Goal: Task Accomplishment & Management: Complete application form

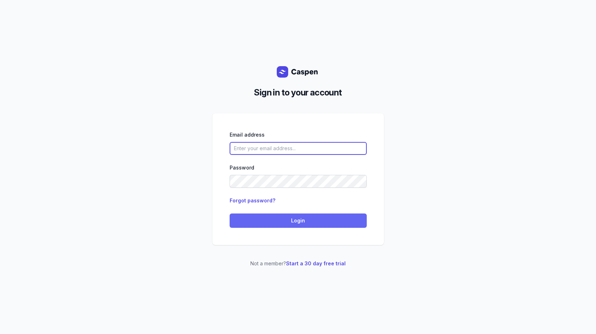
type input "[PERSON_NAME][EMAIL_ADDRESS][DOMAIN_NAME][PERSON_NAME]"
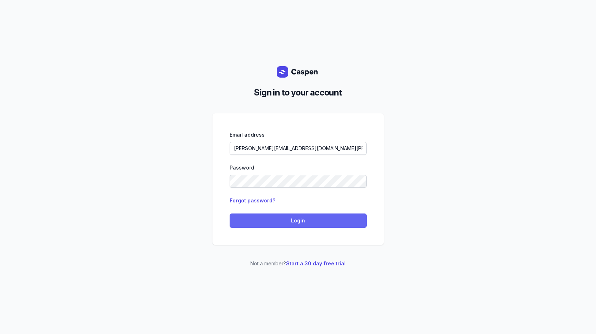
click at [284, 220] on span "Login" at bounding box center [298, 220] width 129 height 9
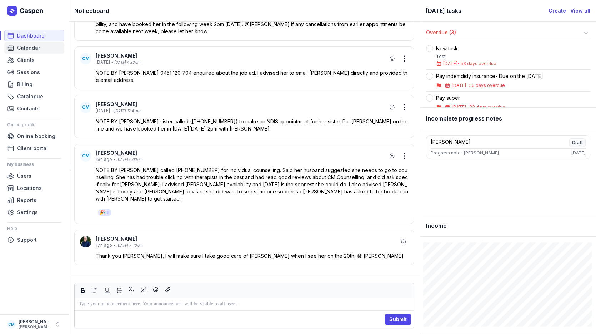
click at [24, 48] on span "Calendar" at bounding box center [28, 48] width 23 height 9
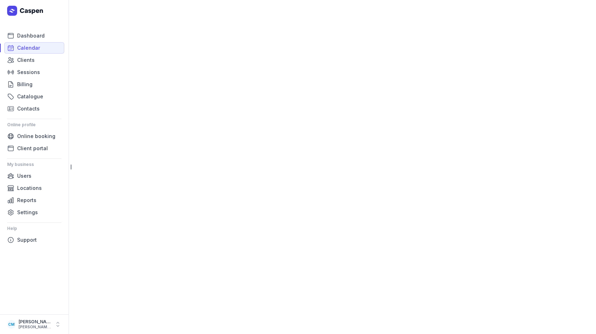
select select "week"
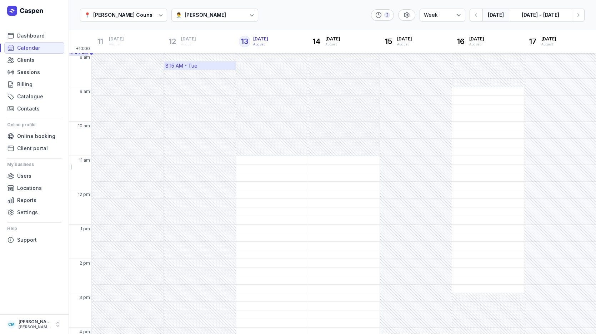
scroll to position [8, 0]
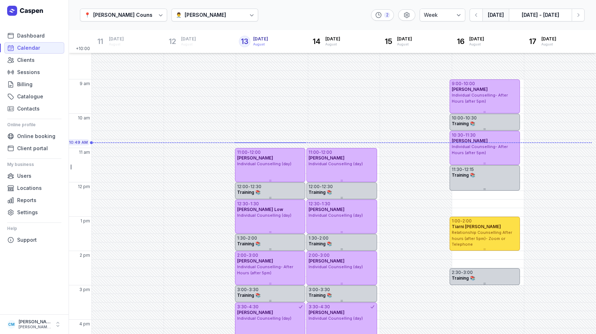
click at [207, 10] on div "👨‍⚕️ [PERSON_NAME]" at bounding box center [214, 15] width 87 height 13
click at [205, 43] on div "[PERSON_NAME]" at bounding box center [196, 42] width 41 height 7
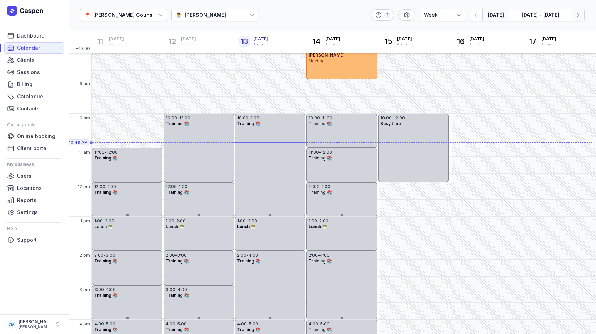
click at [580, 13] on icon "button" at bounding box center [578, 14] width 7 height 7
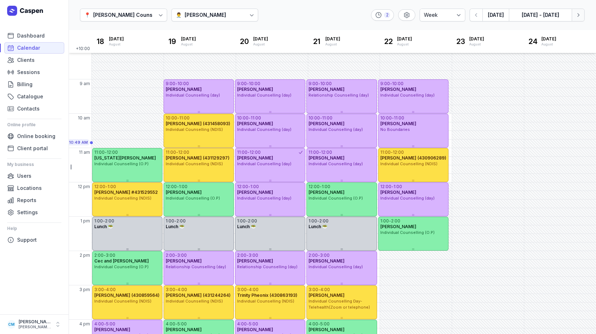
click at [579, 15] on icon "button" at bounding box center [579, 15] width 2 height 4
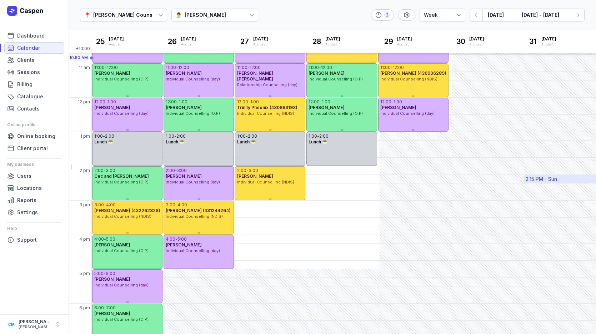
scroll to position [92, 0]
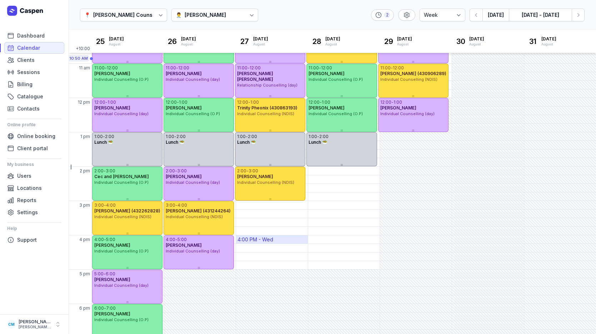
click at [243, 239] on div "4:00 PM - Wed" at bounding box center [256, 239] width 36 height 7
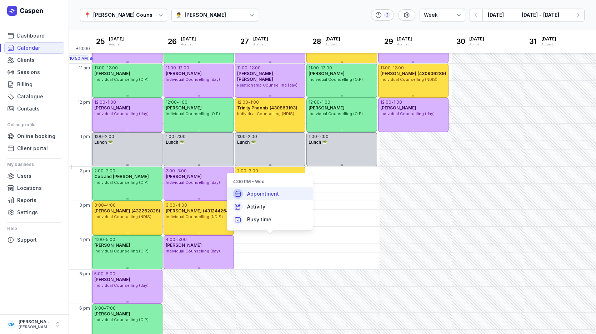
click at [279, 196] on div "Appointment" at bounding box center [270, 193] width 86 height 13
select select
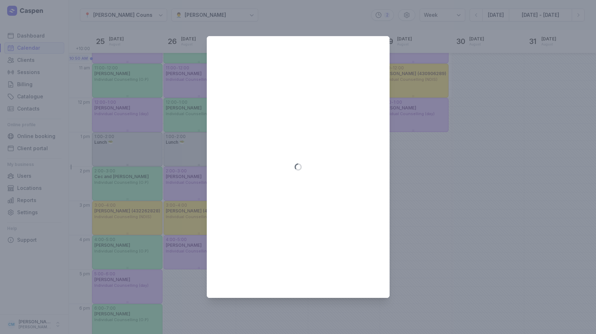
type input "[DATE]"
select select "16:00"
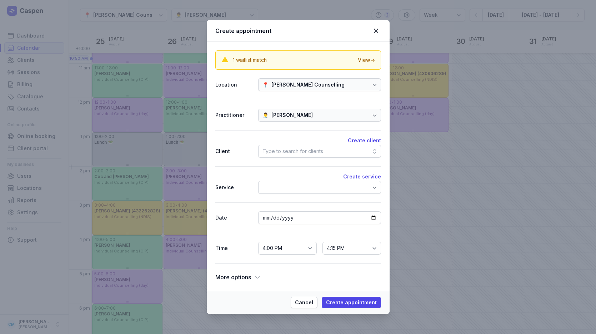
click at [299, 116] on div "[PERSON_NAME]" at bounding box center [291, 115] width 41 height 9
click at [226, 123] on div "Practitioner 👨‍⚕️ [PERSON_NAME]" at bounding box center [298, 115] width 166 height 30
click at [272, 145] on div "Type to search for clients" at bounding box center [319, 151] width 123 height 13
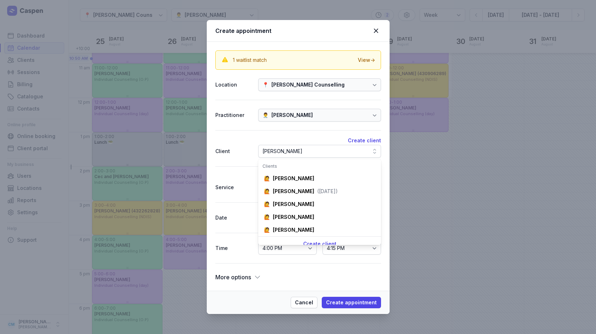
scroll to position [0, 13]
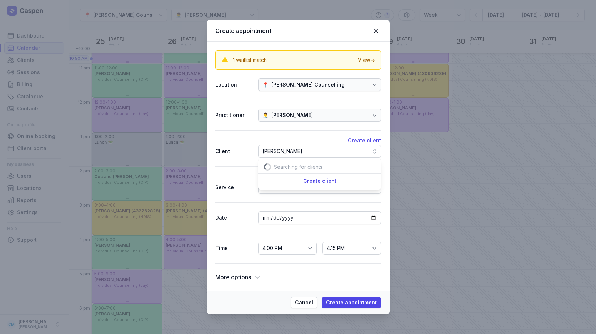
type input "D"
type input "[PERSON_NAME]"
click at [290, 161] on div "Clients No clients found Create client" at bounding box center [319, 180] width 123 height 42
click at [291, 153] on div "[PERSON_NAME]" at bounding box center [283, 151] width 40 height 9
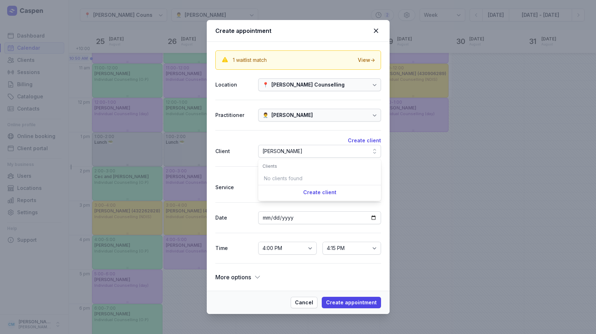
scroll to position [0, 0]
click at [291, 153] on div "Type to search for clients" at bounding box center [293, 151] width 61 height 9
type input "bellert"
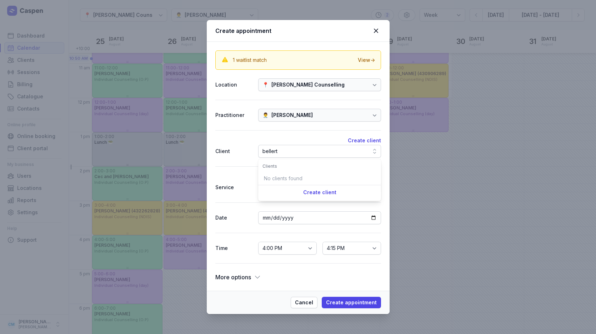
click at [291, 153] on div "bellert bellert" at bounding box center [319, 151] width 123 height 13
click at [291, 153] on div "Type to search for clients" at bounding box center [293, 151] width 61 height 9
click at [273, 151] on div "Type to search for clients" at bounding box center [293, 151] width 61 height 9
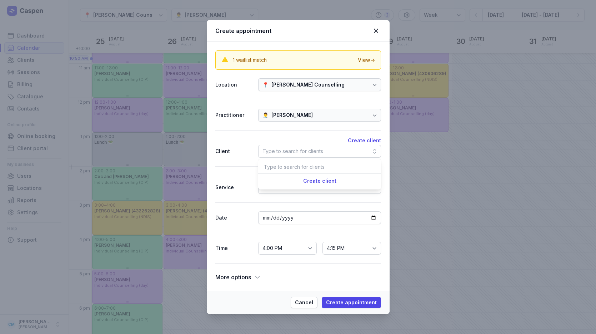
click at [298, 137] on div "Create client" at bounding box center [298, 140] width 166 height 9
click at [295, 148] on div "Type to search for clients" at bounding box center [293, 151] width 61 height 9
type input "b"
click at [304, 154] on div "Type to search for clients" at bounding box center [293, 151] width 61 height 9
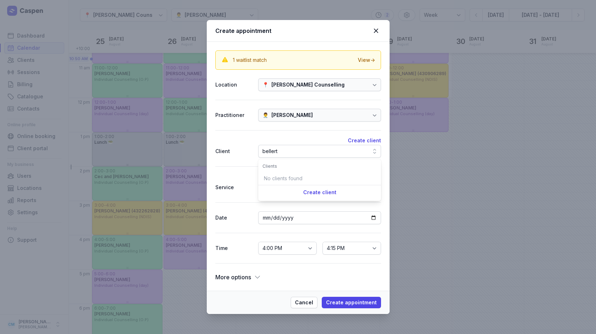
type input "bellert"
click at [305, 154] on div "bellert bellert" at bounding box center [319, 151] width 123 height 13
type input "grant"
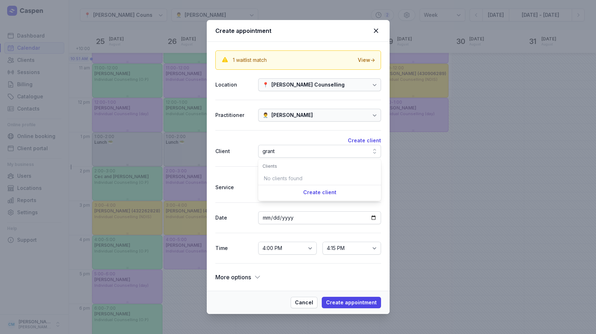
scroll to position [0, 0]
click at [284, 150] on div "[PERSON_NAME]" at bounding box center [319, 151] width 123 height 13
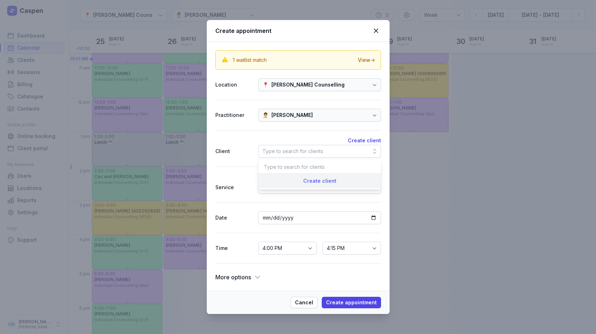
click at [324, 180] on div "Create client" at bounding box center [319, 180] width 123 height 15
select select
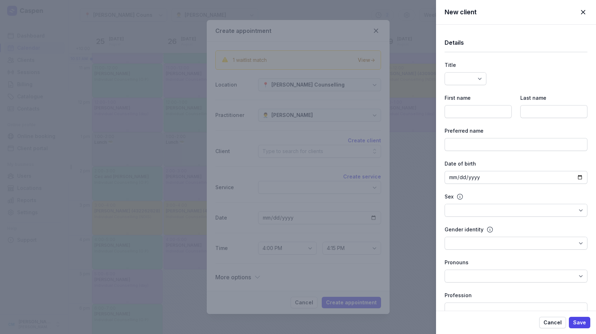
select select
click at [535, 111] on input at bounding box center [553, 111] width 67 height 13
type input "Bellert"
click at [477, 110] on input at bounding box center [478, 111] width 67 height 13
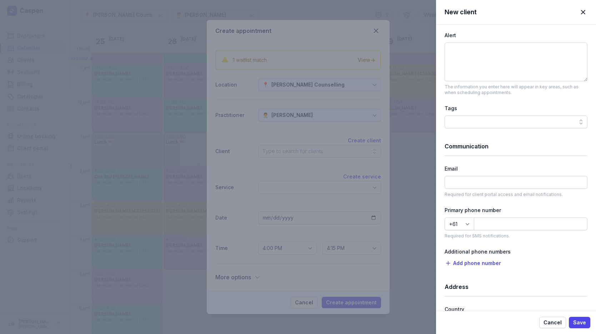
scroll to position [293, 0]
type input "Candida"
click at [485, 222] on input at bounding box center [531, 222] width 114 height 13
click at [484, 184] on input at bounding box center [516, 181] width 143 height 13
type input "c"
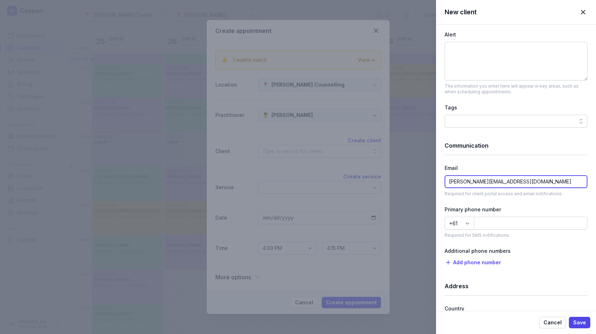
click at [451, 181] on input "[PERSON_NAME][EMAIL_ADDRESS][DOMAIN_NAME]" at bounding box center [516, 181] width 143 height 13
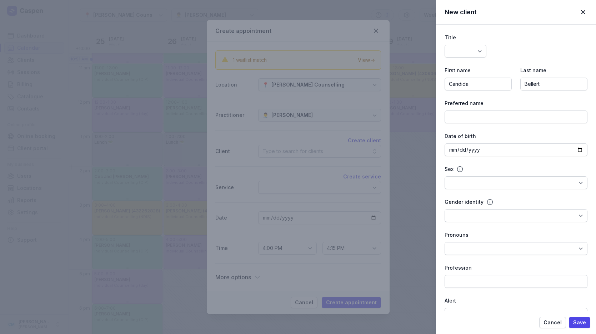
scroll to position [28, 0]
type input "[PERSON_NAME][EMAIL_ADDRESS][DOMAIN_NAME]"
click at [451, 81] on input "Candida" at bounding box center [478, 83] width 67 height 13
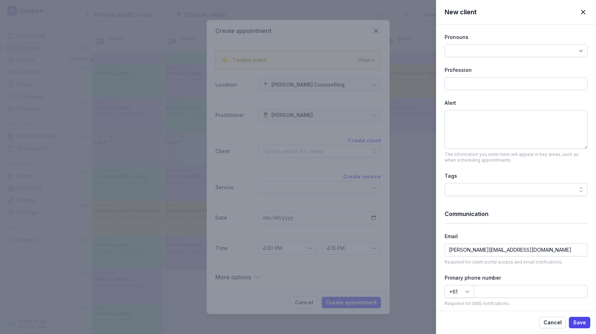
scroll to position [226, 0]
click at [463, 253] on input "[PERSON_NAME][EMAIL_ADDRESS][DOMAIN_NAME]" at bounding box center [516, 249] width 143 height 13
click at [499, 253] on input "[PERSON_NAME][EMAIL_ADDRESS][DOMAIN_NAME]" at bounding box center [516, 249] width 143 height 13
click at [530, 252] on input "[PERSON_NAME][EMAIL_ADDRESS][DOMAIN_NAME]" at bounding box center [516, 249] width 143 height 13
click at [463, 248] on input "[PERSON_NAME][EMAIL_ADDRESS][DOMAIN_NAME]" at bounding box center [516, 249] width 143 height 13
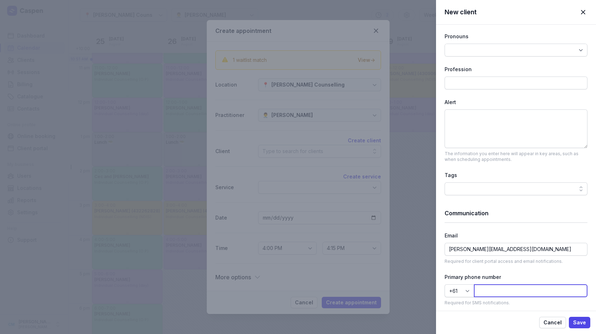
click at [496, 289] on input at bounding box center [531, 290] width 114 height 13
type input "423851915"
click at [576, 323] on span "Save" at bounding box center [579, 322] width 13 height 9
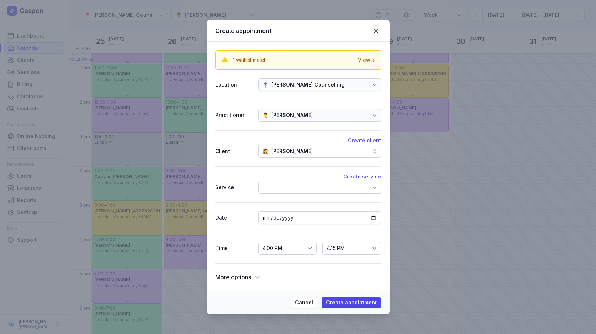
click at [349, 185] on div at bounding box center [319, 187] width 123 height 13
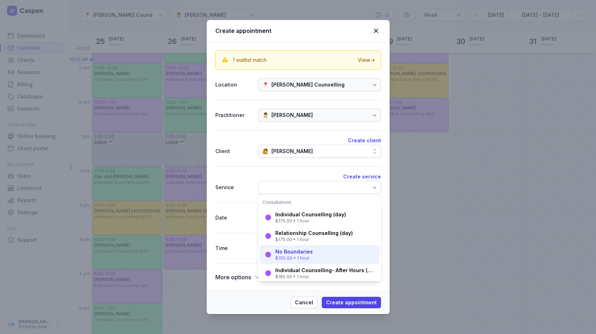
scroll to position [2, 0]
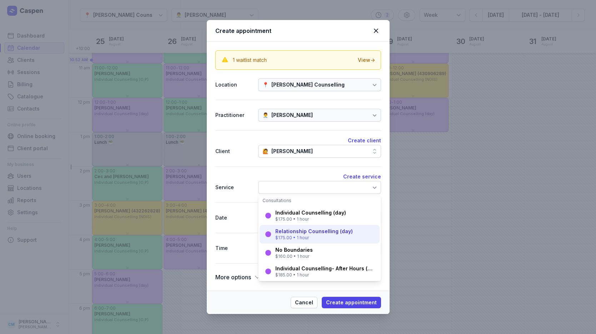
click at [330, 235] on div "$175.00 • 1 hour" at bounding box center [314, 238] width 78 height 6
select select "17:00"
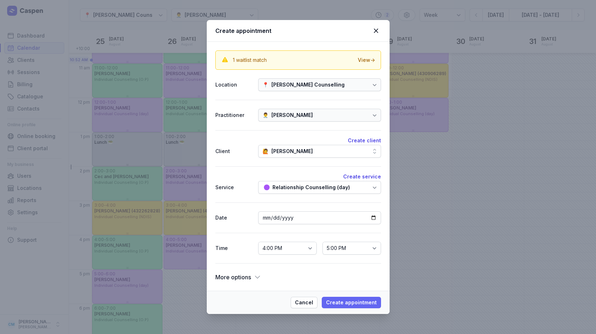
click at [342, 302] on span "Create appointment" at bounding box center [351, 302] width 51 height 9
select select
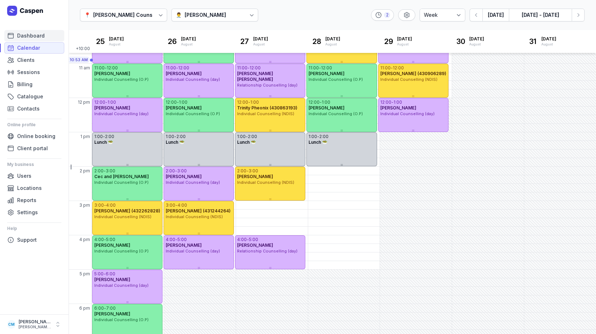
click at [46, 38] on link "Dashboard" at bounding box center [34, 35] width 60 height 11
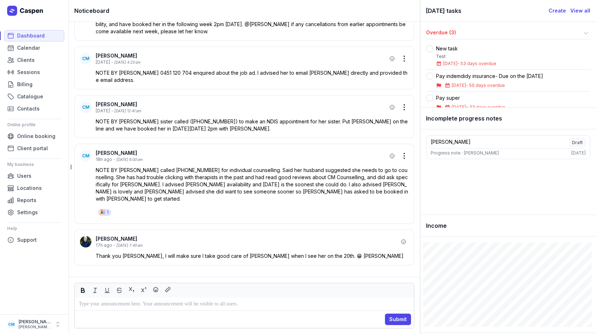
click at [245, 204] on div "NOTE BY [PERSON_NAME] called [PHONE_NUMBER] for individual counselling. Said he…" at bounding box center [252, 191] width 313 height 51
click at [401, 241] on icon "button" at bounding box center [404, 242] width 6 height 6
click at [353, 226] on div "❤️" at bounding box center [357, 227] width 11 height 11
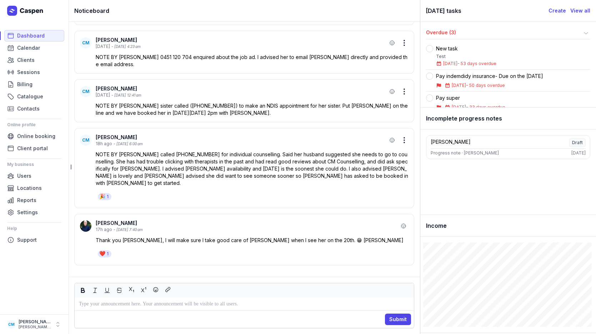
click at [181, 308] on p at bounding box center [244, 303] width 331 height 9
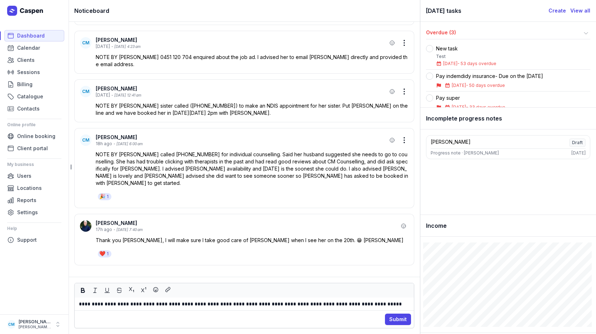
click at [222, 308] on div "**********" at bounding box center [244, 303] width 339 height 13
click at [300, 304] on p "**********" at bounding box center [244, 303] width 331 height 9
click at [325, 304] on p "**********" at bounding box center [244, 303] width 331 height 9
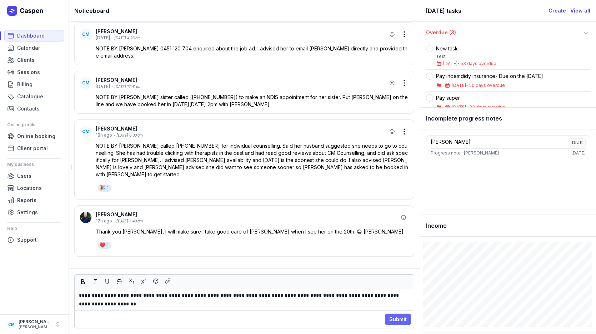
click at [397, 318] on span "Submit" at bounding box center [398, 319] width 18 height 9
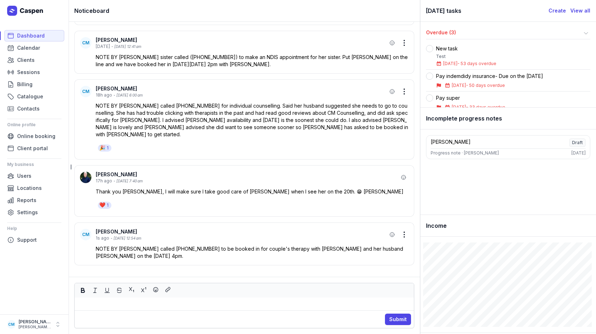
click at [174, 126] on p "NOTE BY [PERSON_NAME] called [PHONE_NUMBER] for individual counselling. Said he…" at bounding box center [252, 120] width 313 height 36
click at [262, 127] on p "NOTE BY [PERSON_NAME] called [PHONE_NUMBER] for individual counselling. Said he…" at bounding box center [252, 120] width 313 height 36
click at [112, 307] on p at bounding box center [244, 303] width 331 height 9
click at [33, 48] on span "Calendar" at bounding box center [28, 48] width 23 height 9
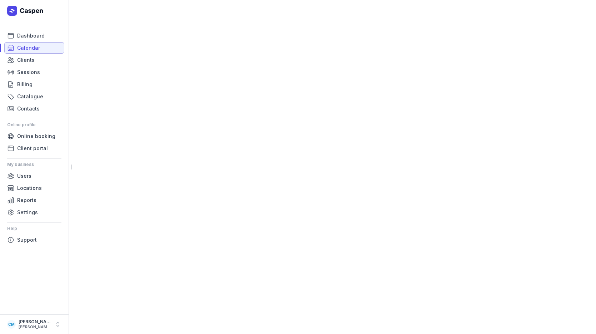
select select "week"
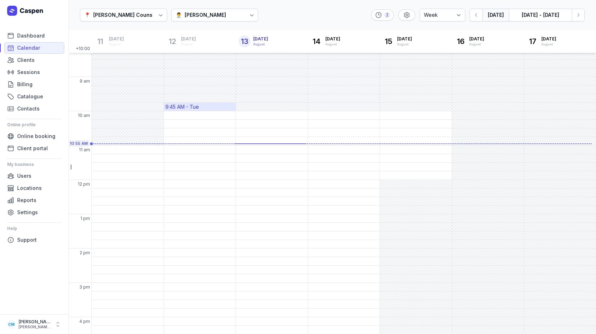
scroll to position [11, 0]
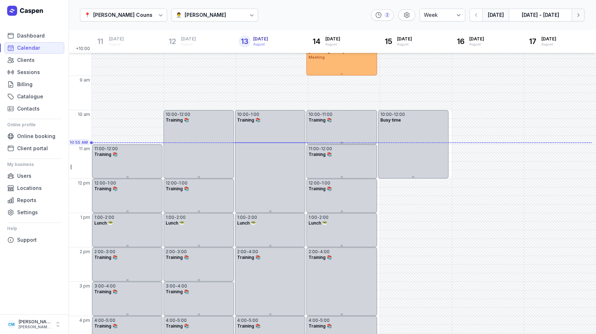
click at [579, 14] on icon "button" at bounding box center [578, 14] width 7 height 7
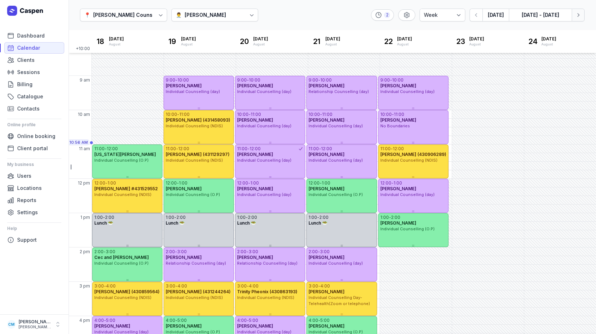
click at [579, 14] on icon "button" at bounding box center [578, 14] width 7 height 7
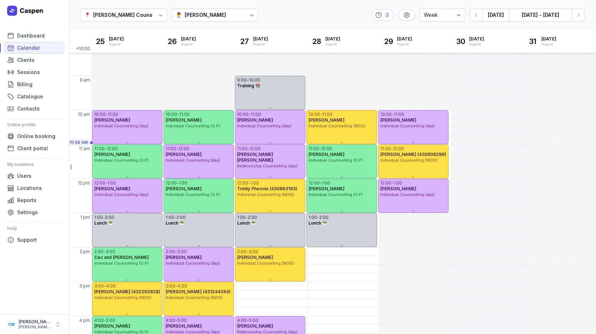
click at [219, 11] on div "[PERSON_NAME]" at bounding box center [205, 15] width 41 height 9
click at [213, 59] on div "👨‍⚕️ [PERSON_NAME]" at bounding box center [212, 55] width 82 height 13
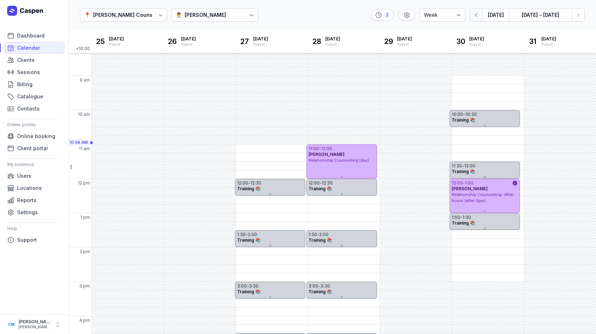
click at [479, 16] on icon "button" at bounding box center [476, 14] width 7 height 7
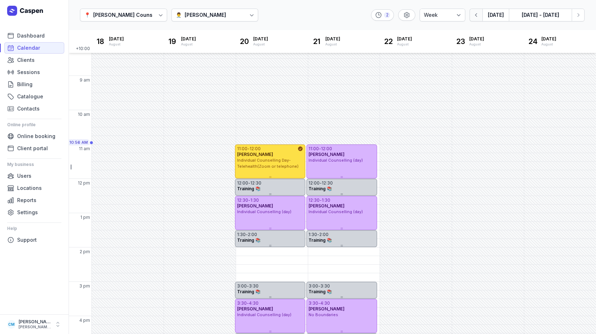
click at [480, 13] on icon "button" at bounding box center [476, 14] width 7 height 7
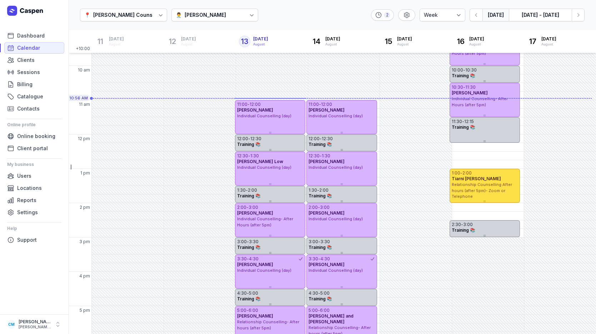
scroll to position [48, 0]
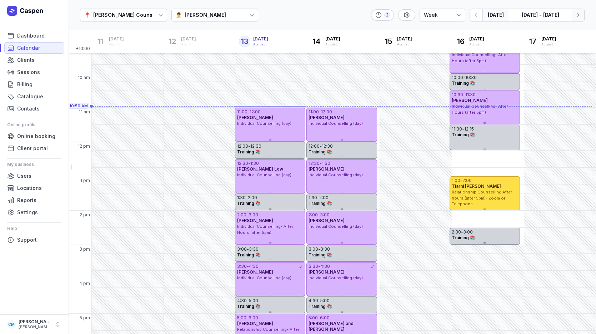
click at [578, 13] on icon "button" at bounding box center [578, 14] width 7 height 7
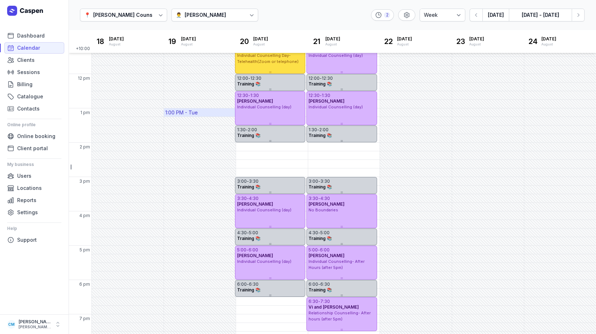
scroll to position [131, 0]
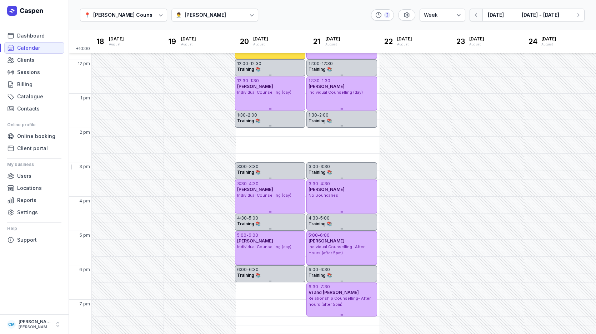
click at [476, 15] on icon "button" at bounding box center [476, 15] width 2 height 4
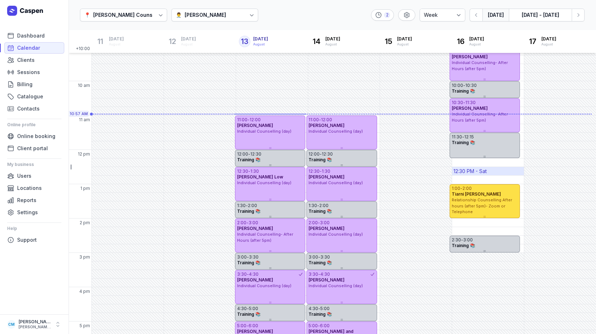
scroll to position [40, 0]
click at [581, 15] on icon "button" at bounding box center [578, 14] width 7 height 7
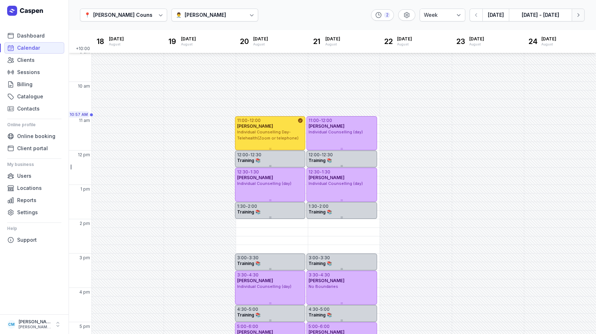
click at [578, 15] on icon "button" at bounding box center [578, 14] width 7 height 7
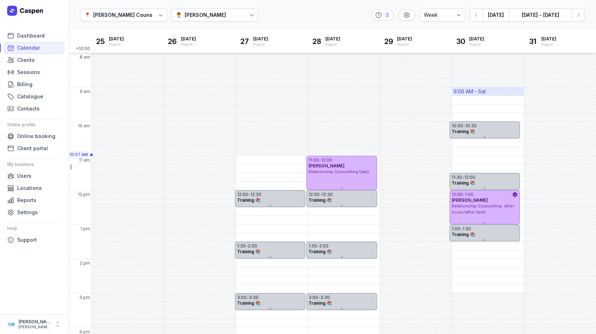
click at [472, 90] on div "9:00 AM - Sat" at bounding box center [470, 91] width 32 height 7
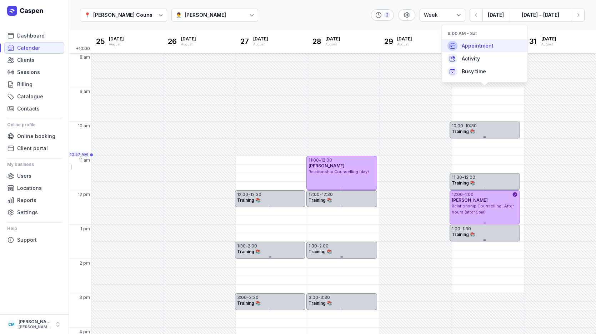
click at [480, 46] on span "Appointment" at bounding box center [478, 45] width 32 height 7
select select
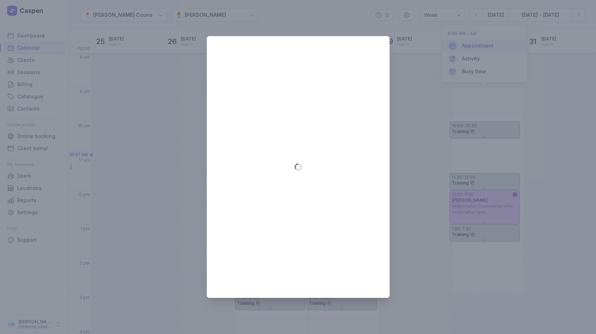
type input "[DATE]"
select select "9:00"
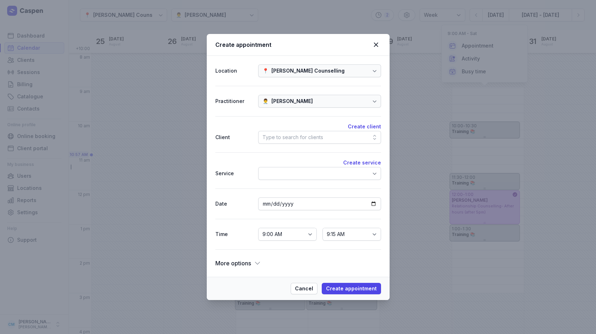
click at [349, 137] on div "Type to search for clients" at bounding box center [319, 137] width 123 height 13
click at [317, 127] on div "Create client" at bounding box center [298, 126] width 166 height 9
click at [305, 138] on div "Type to search for clients" at bounding box center [293, 137] width 61 height 9
click at [378, 122] on button "Create client" at bounding box center [364, 126] width 33 height 9
select select
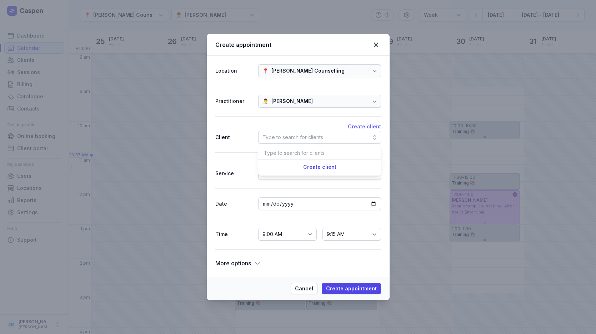
select select
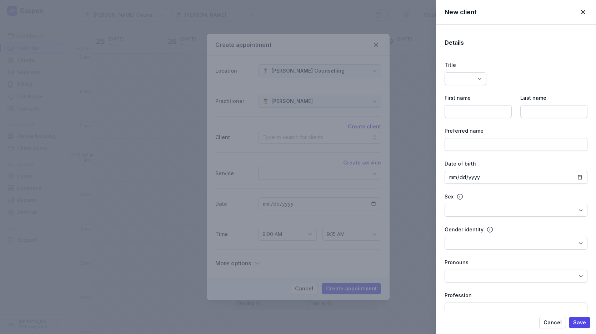
select select
click at [471, 107] on input at bounding box center [478, 111] width 67 height 13
type input "[PERSON_NAME]"
click at [539, 110] on input at bounding box center [553, 111] width 67 height 13
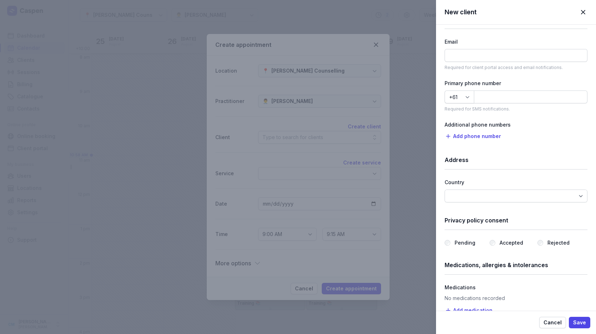
scroll to position [421, 0]
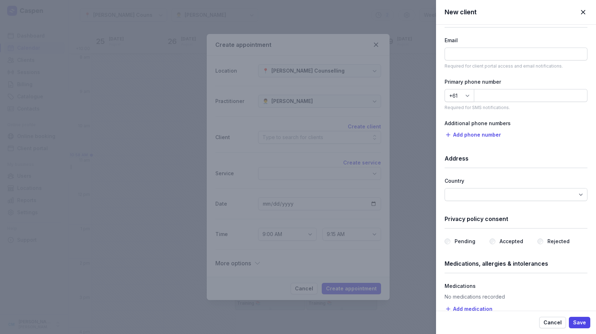
type input "[PERSON_NAME]"
click at [508, 96] on input at bounding box center [531, 95] width 114 height 13
type input "439741006"
click at [492, 56] on input at bounding box center [516, 54] width 143 height 13
type input "[EMAIL_ADDRESS][DOMAIN_NAME]"
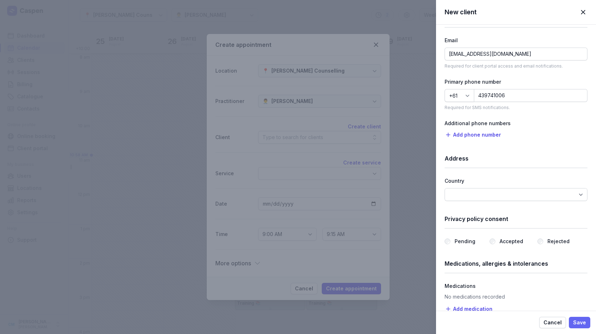
click at [579, 322] on span "Save" at bounding box center [579, 322] width 13 height 9
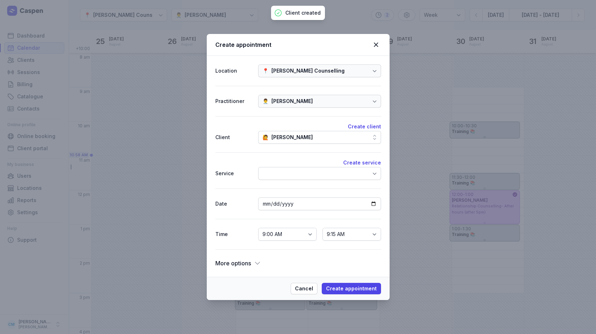
click at [302, 175] on div at bounding box center [319, 173] width 123 height 13
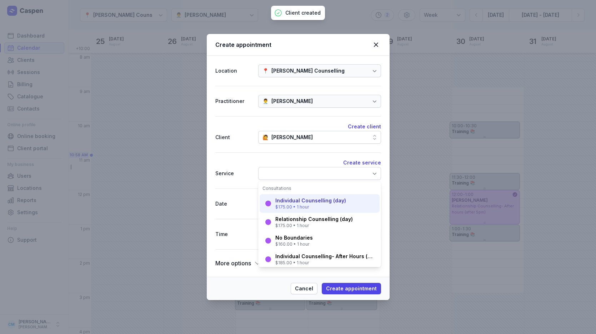
click at [321, 203] on div "Individual Counselling (day)" at bounding box center [310, 200] width 71 height 7
select select "10:00"
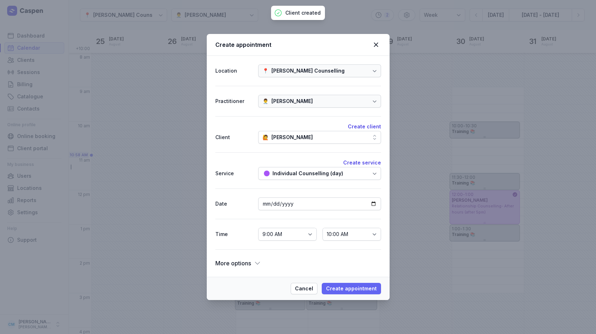
click at [360, 288] on span "Create appointment" at bounding box center [351, 288] width 51 height 9
select select
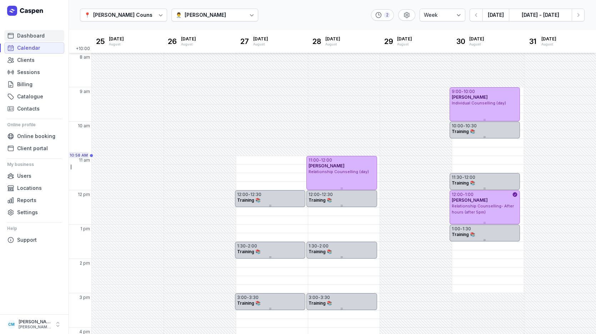
click at [46, 39] on link "Dashboard" at bounding box center [34, 35] width 60 height 11
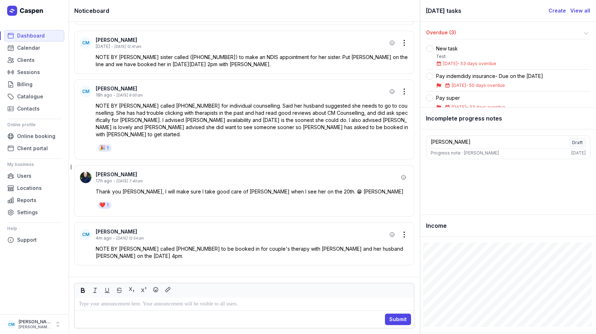
click at [156, 304] on p at bounding box center [244, 303] width 331 height 9
click at [183, 303] on p "**********" at bounding box center [244, 303] width 331 height 9
click at [216, 303] on p "**********" at bounding box center [244, 303] width 331 height 9
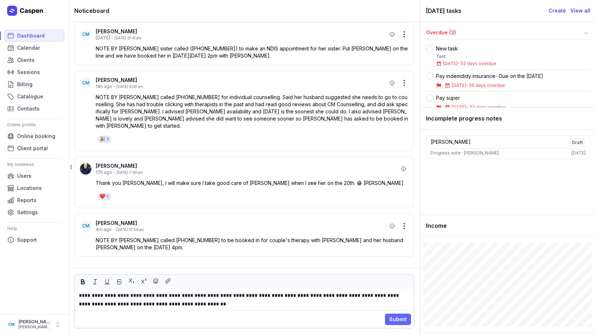
click at [400, 317] on span "Submit" at bounding box center [398, 319] width 18 height 9
